Goal: Check status: Check status

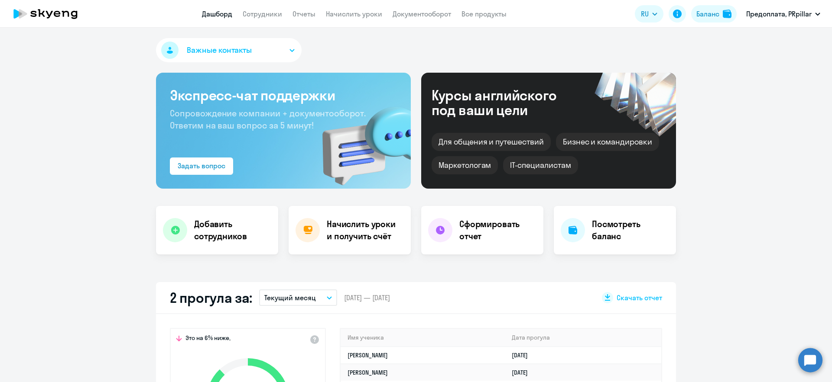
select select "30"
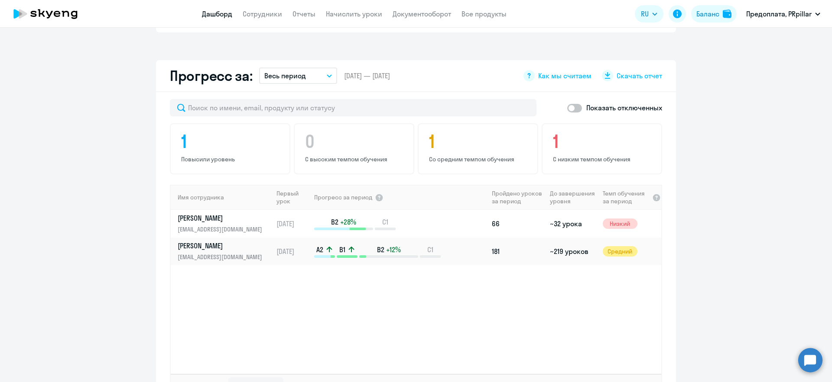
scroll to position [480, 0]
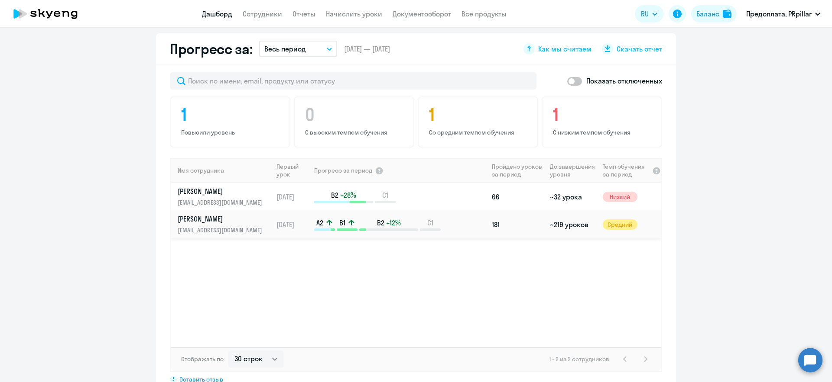
click at [234, 222] on p "[PERSON_NAME]" at bounding box center [222, 219] width 89 height 10
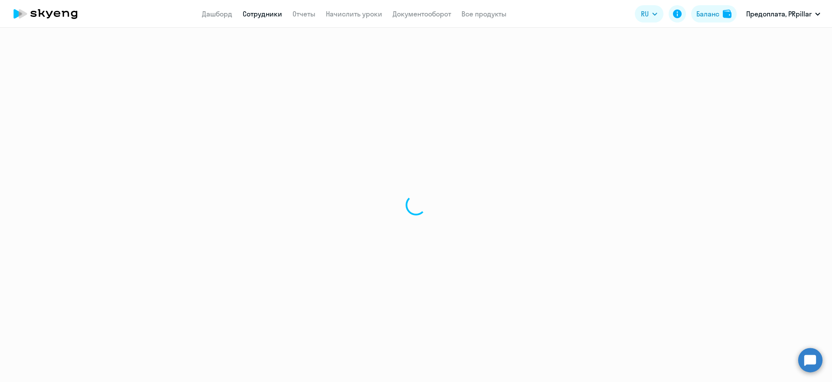
select select "english"
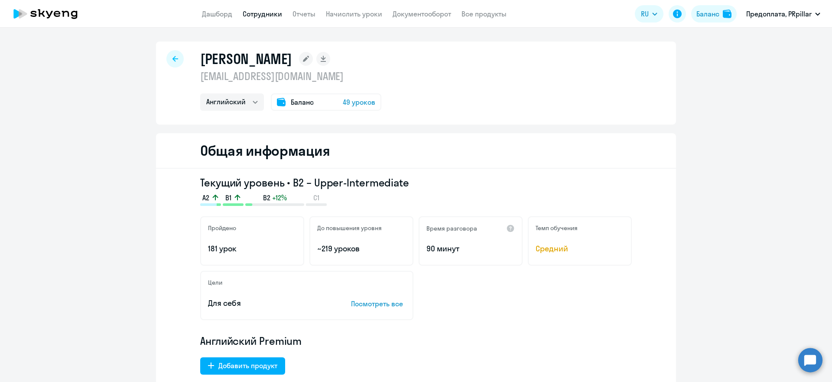
click at [172, 62] on div at bounding box center [174, 58] width 17 height 17
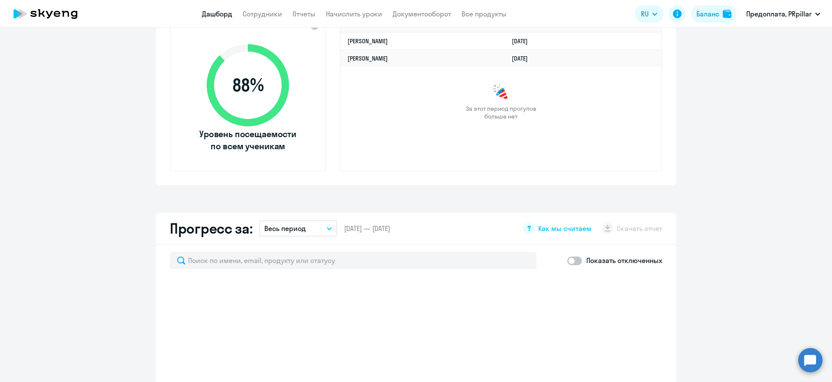
scroll to position [519, 0]
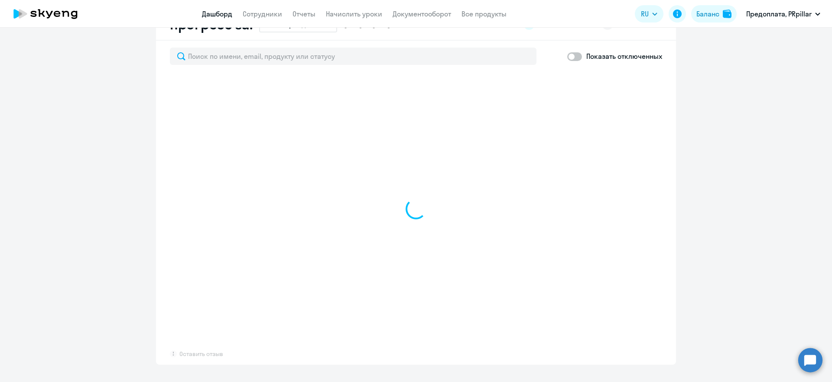
select select "30"
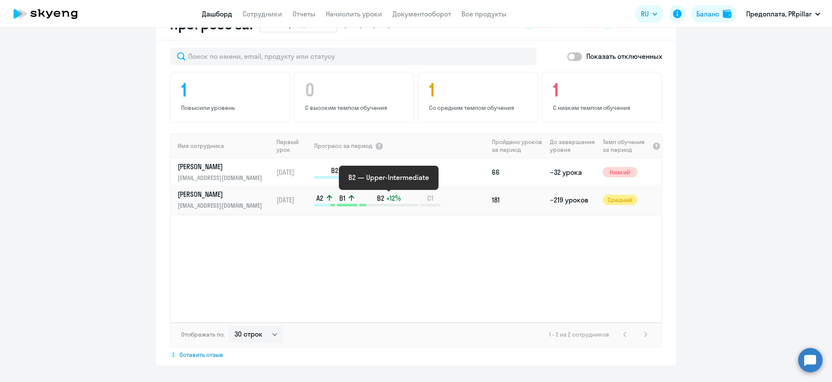
scroll to position [520, 0]
click at [378, 197] on span "B2" at bounding box center [380, 198] width 7 height 10
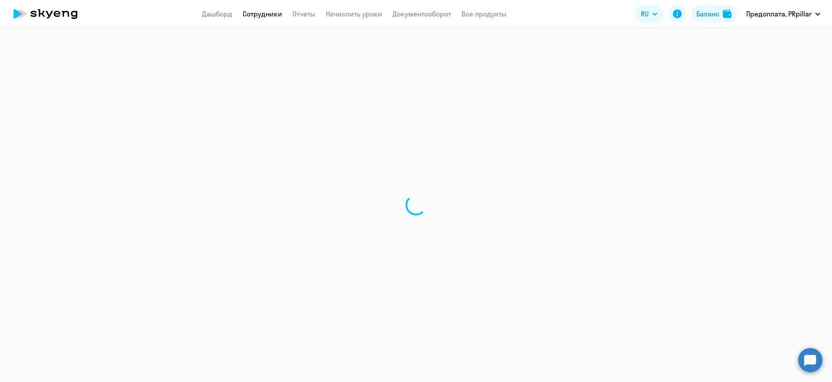
select select "english"
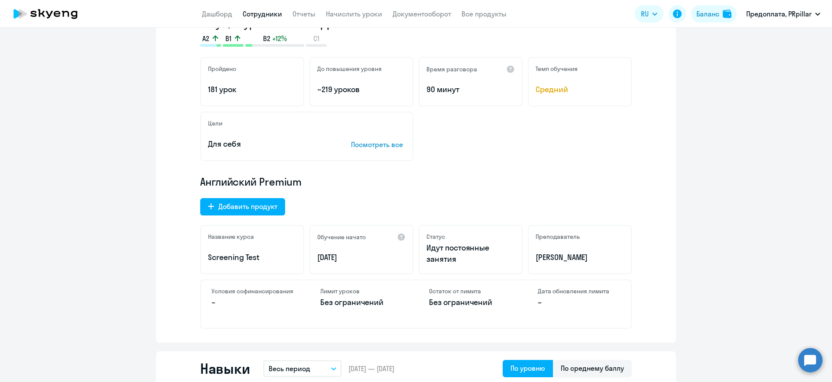
scroll to position [159, 0]
